Goal: Browse casually

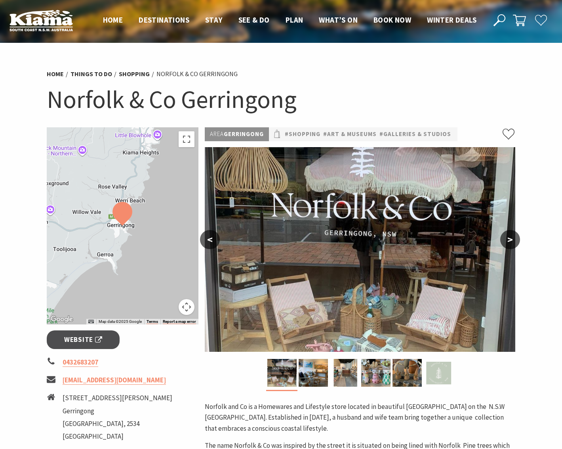
click at [513, 237] on button ">" at bounding box center [510, 239] width 20 height 19
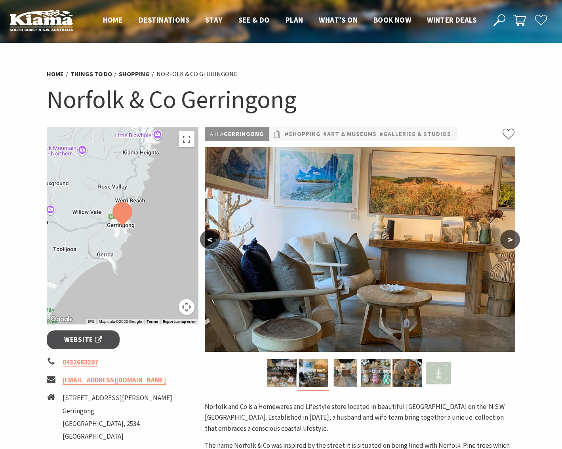
click at [513, 237] on button ">" at bounding box center [510, 239] width 20 height 19
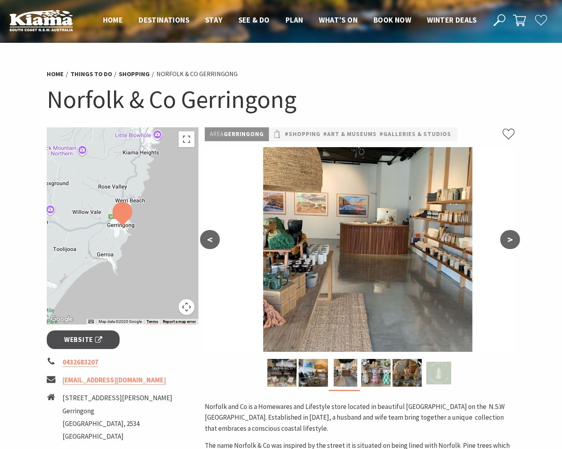
click at [512, 236] on button ">" at bounding box center [510, 239] width 20 height 19
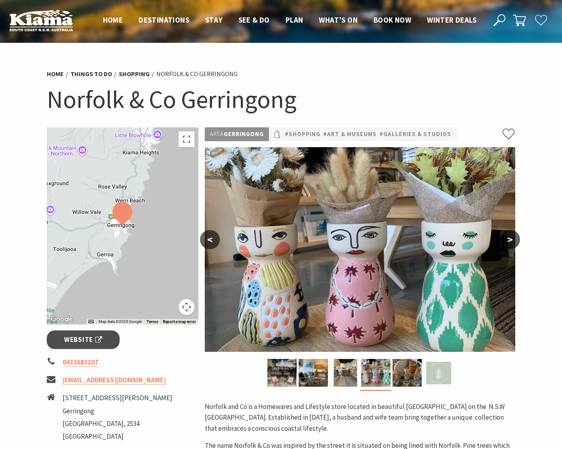
click at [512, 236] on button ">" at bounding box center [510, 239] width 20 height 19
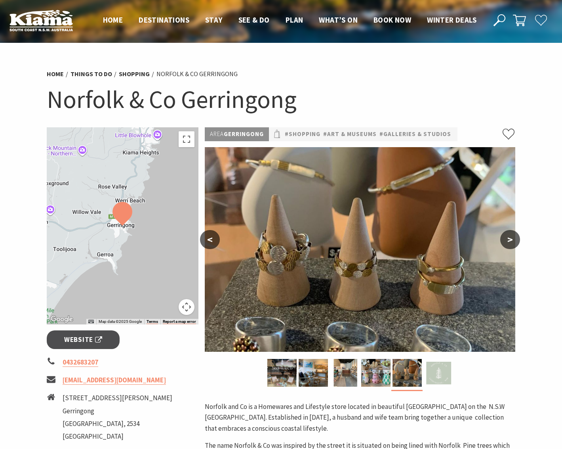
click at [512, 235] on button ">" at bounding box center [510, 239] width 20 height 19
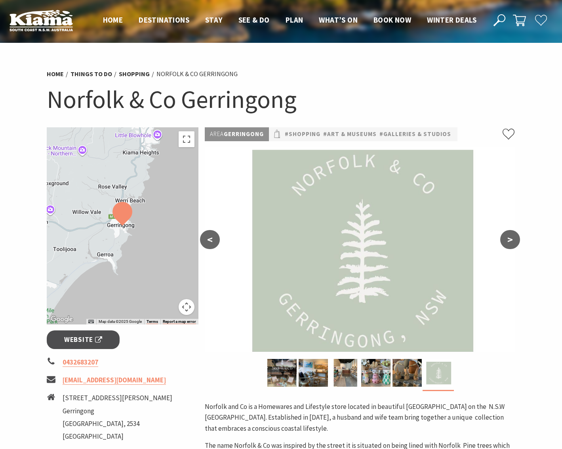
click at [512, 235] on button ">" at bounding box center [510, 239] width 20 height 19
click at [512, 242] on button ">" at bounding box center [510, 239] width 20 height 19
click at [512, 244] on button ">" at bounding box center [510, 239] width 20 height 19
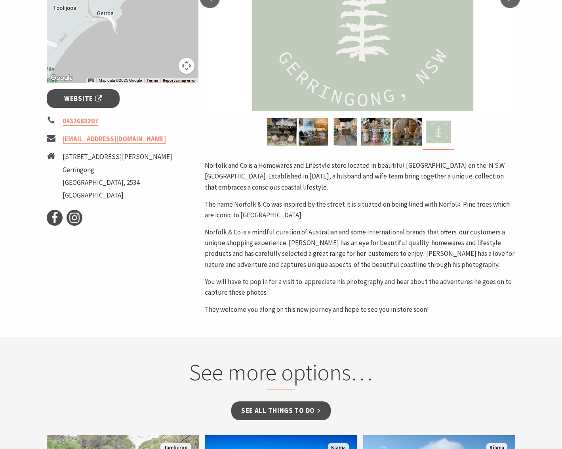
scroll to position [486, 0]
